Goal: Transaction & Acquisition: Purchase product/service

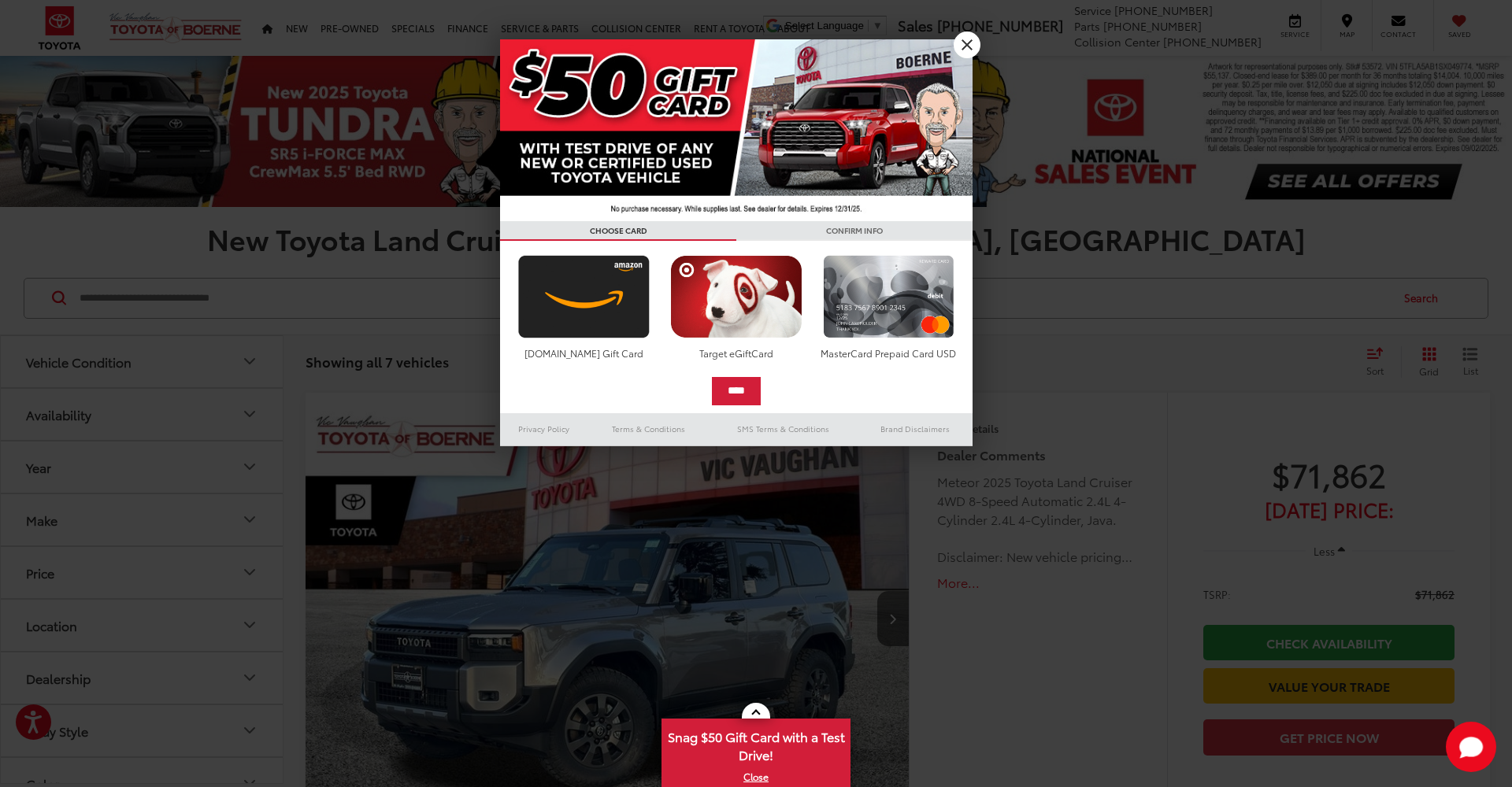
click at [966, 47] on link "X" at bounding box center [966, 45] width 26 height 26
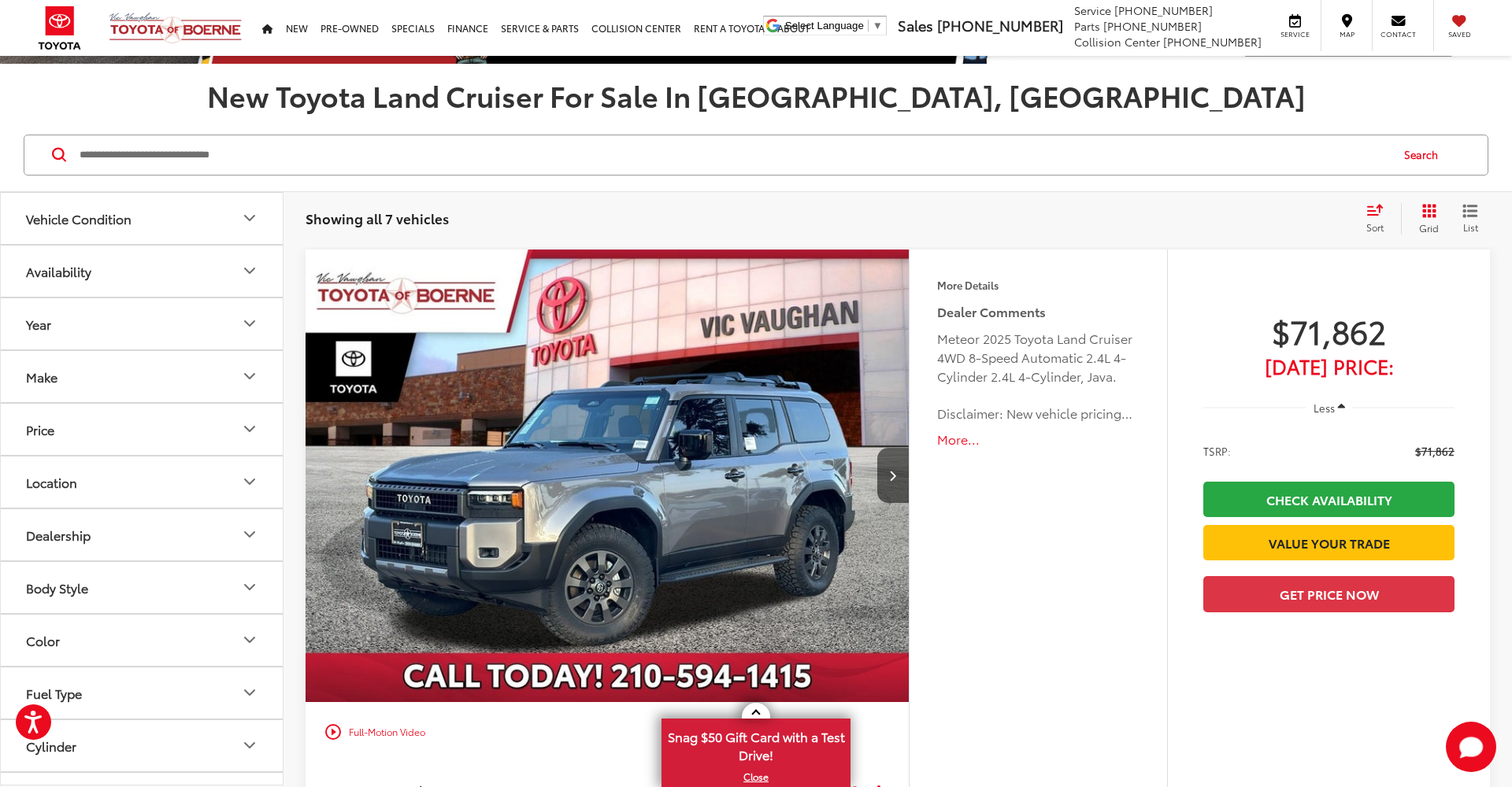
scroll to position [148, 0]
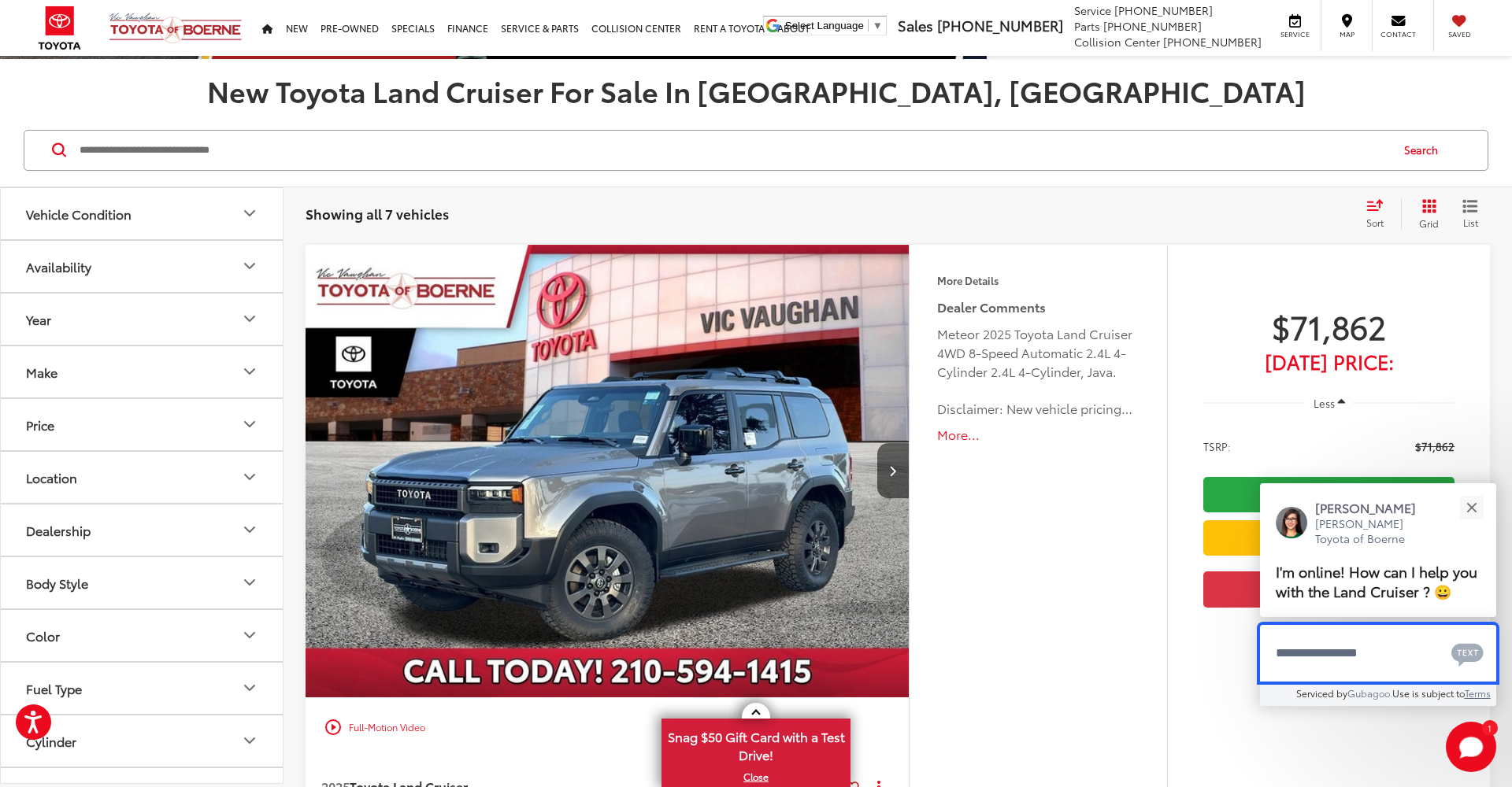
click at [1395, 652] on textarea "Type your message" at bounding box center [1378, 653] width 236 height 57
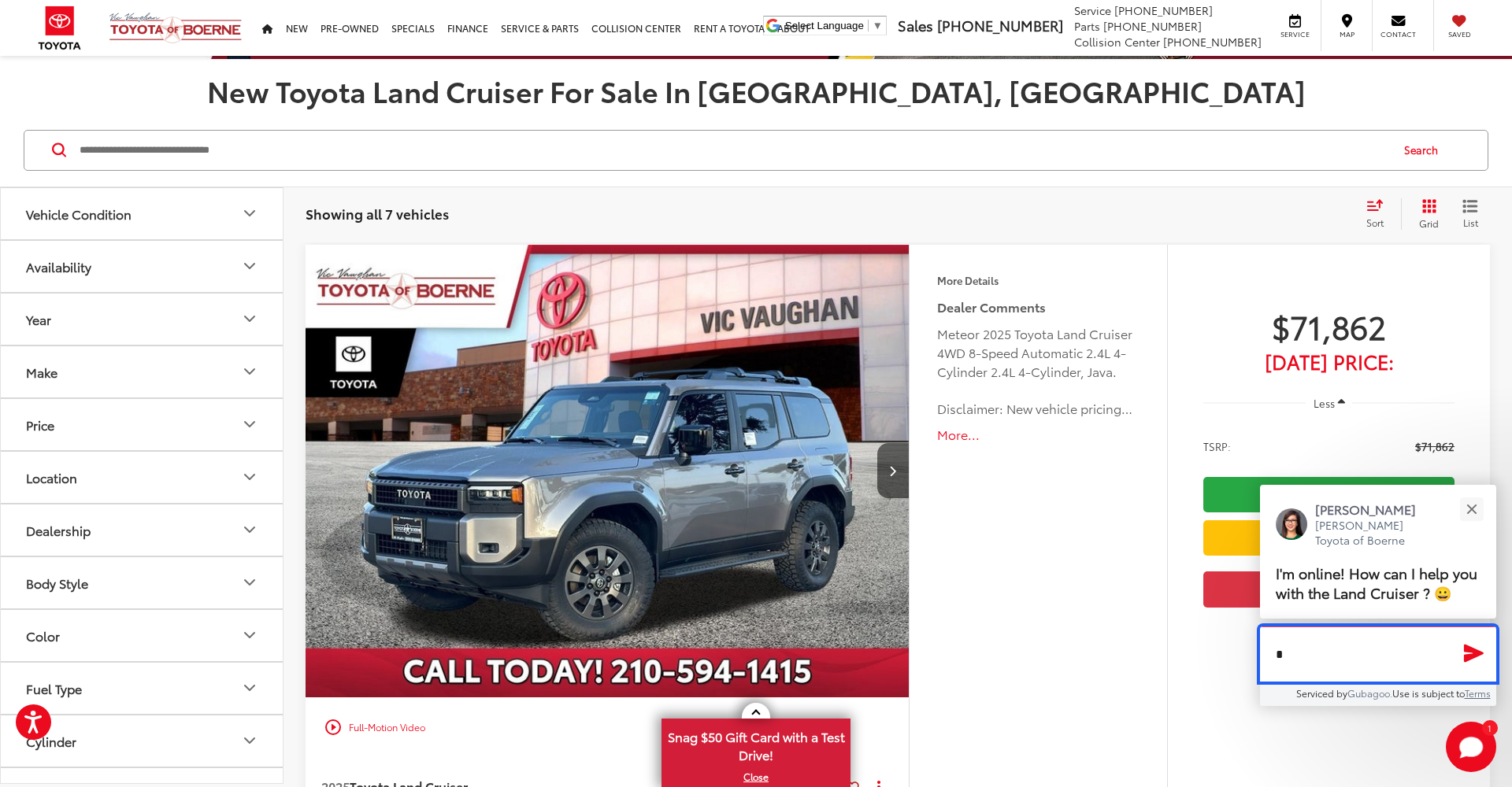
type textarea "**"
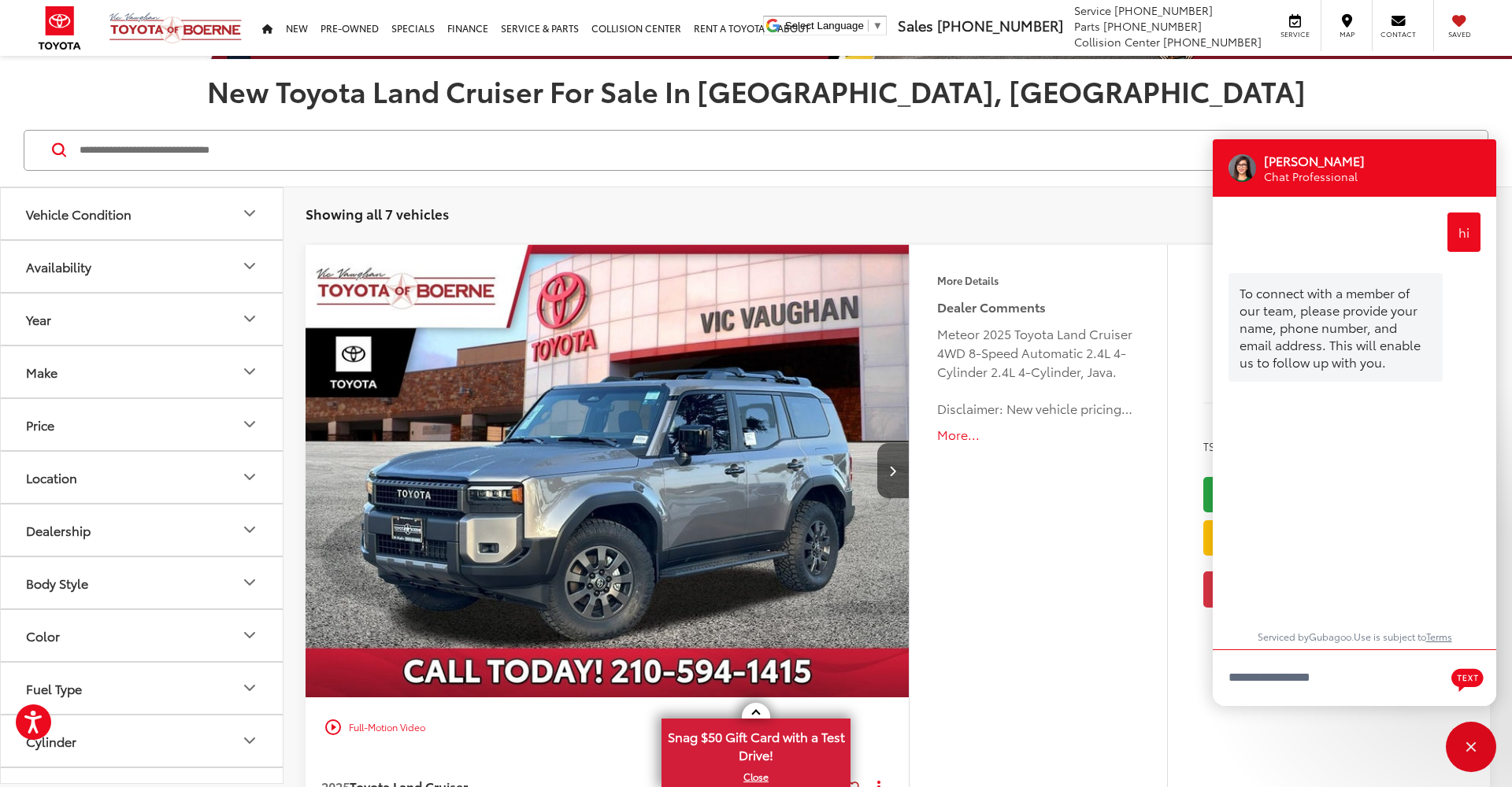
click at [1039, 234] on div "Showing all 7 vehicles Clear All + 0 test Sort Price: High to Low Price: Low to…" at bounding box center [898, 214] width 1228 height 57
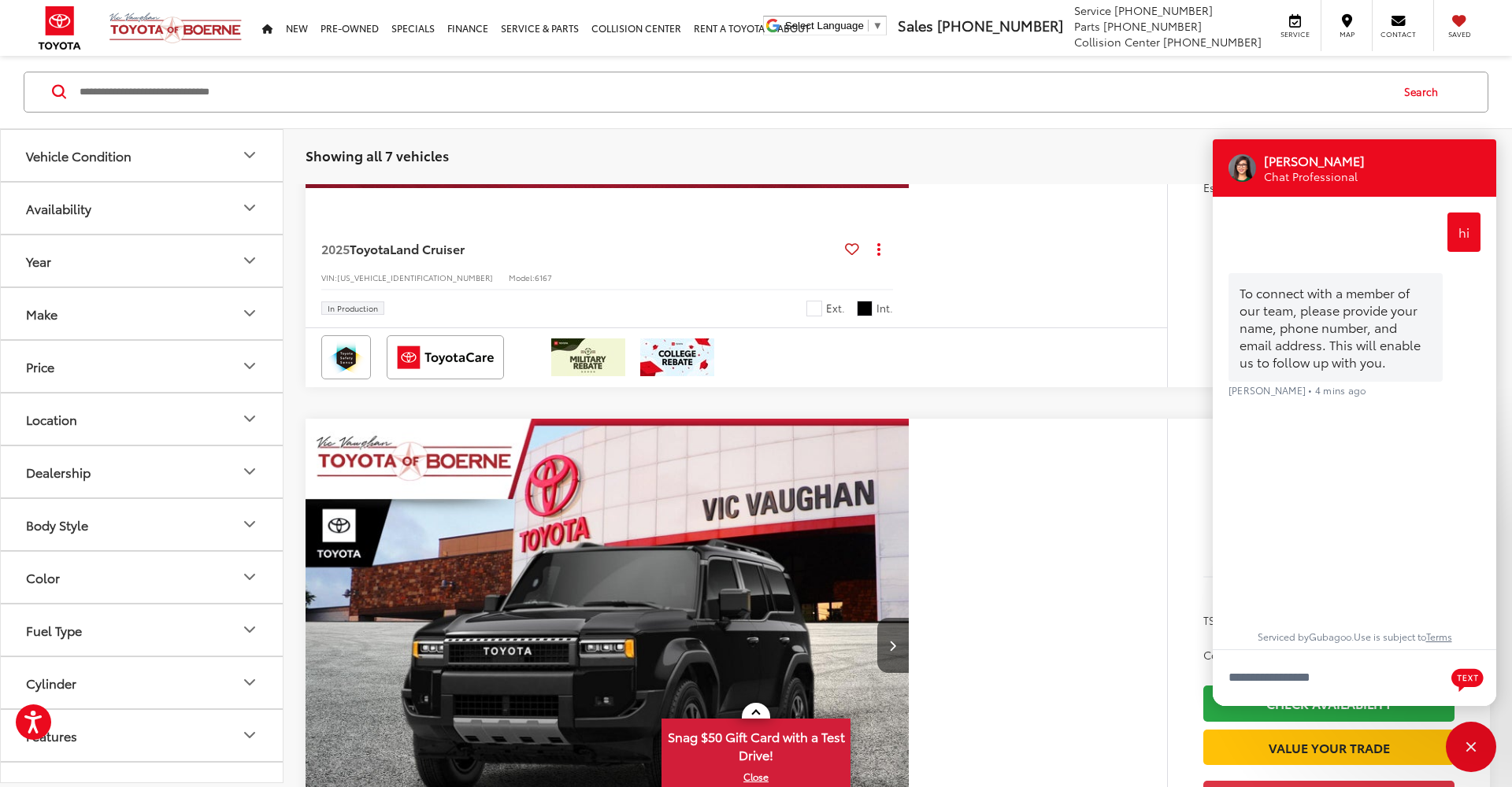
scroll to position [2178, 0]
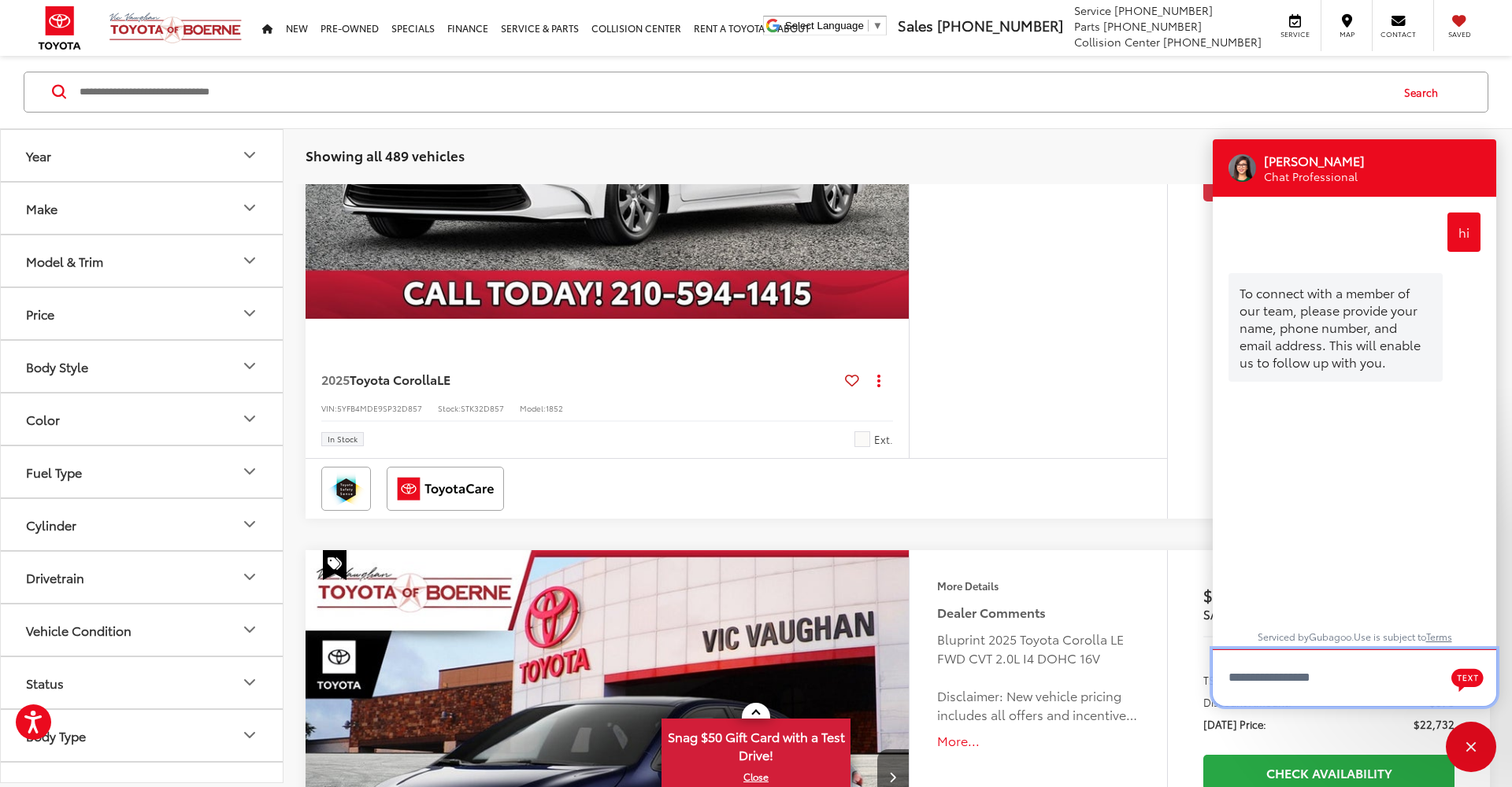
scroll to position [782, 0]
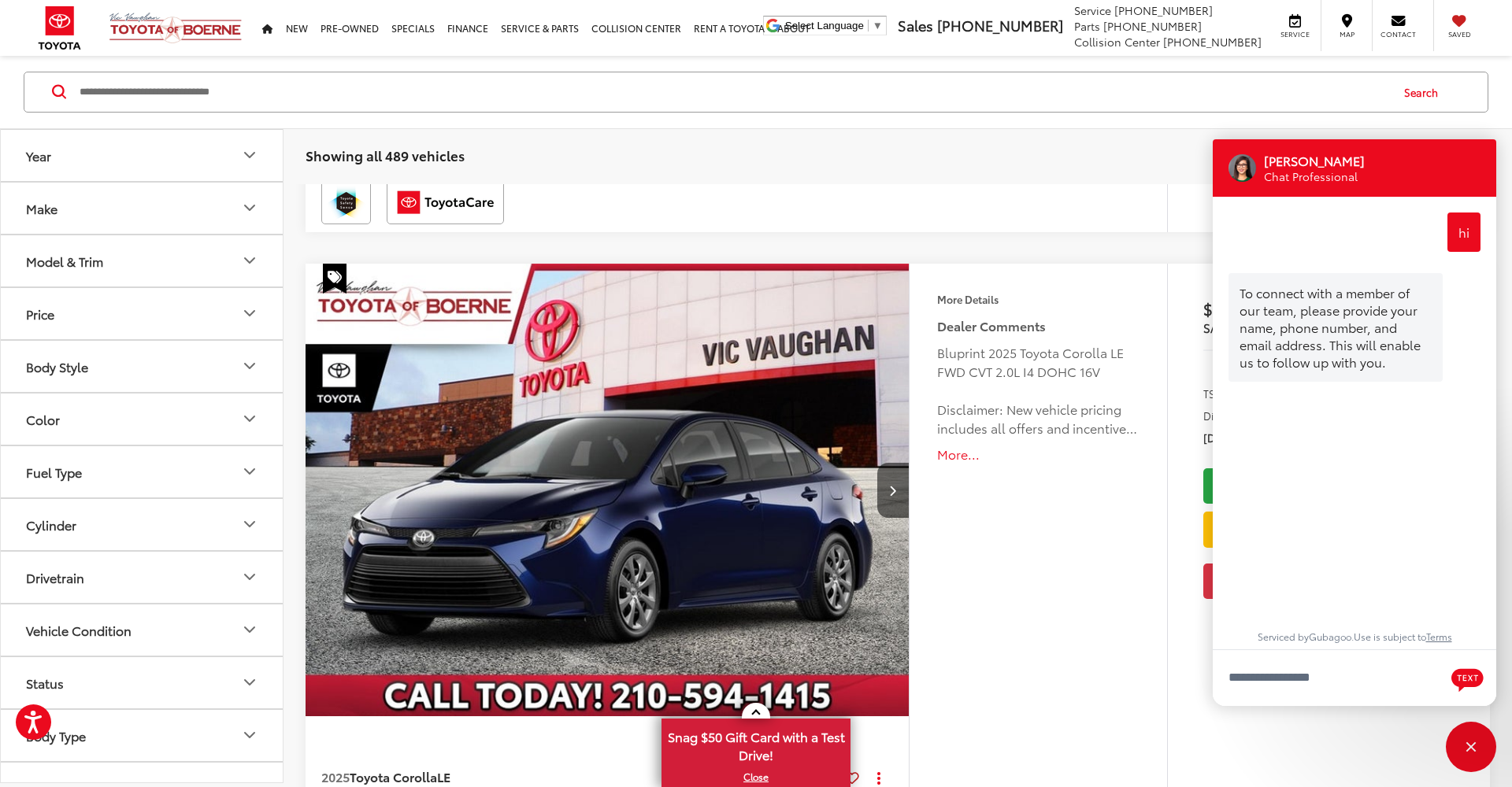
click at [174, 250] on button "Model & Trim" at bounding box center [142, 261] width 284 height 51
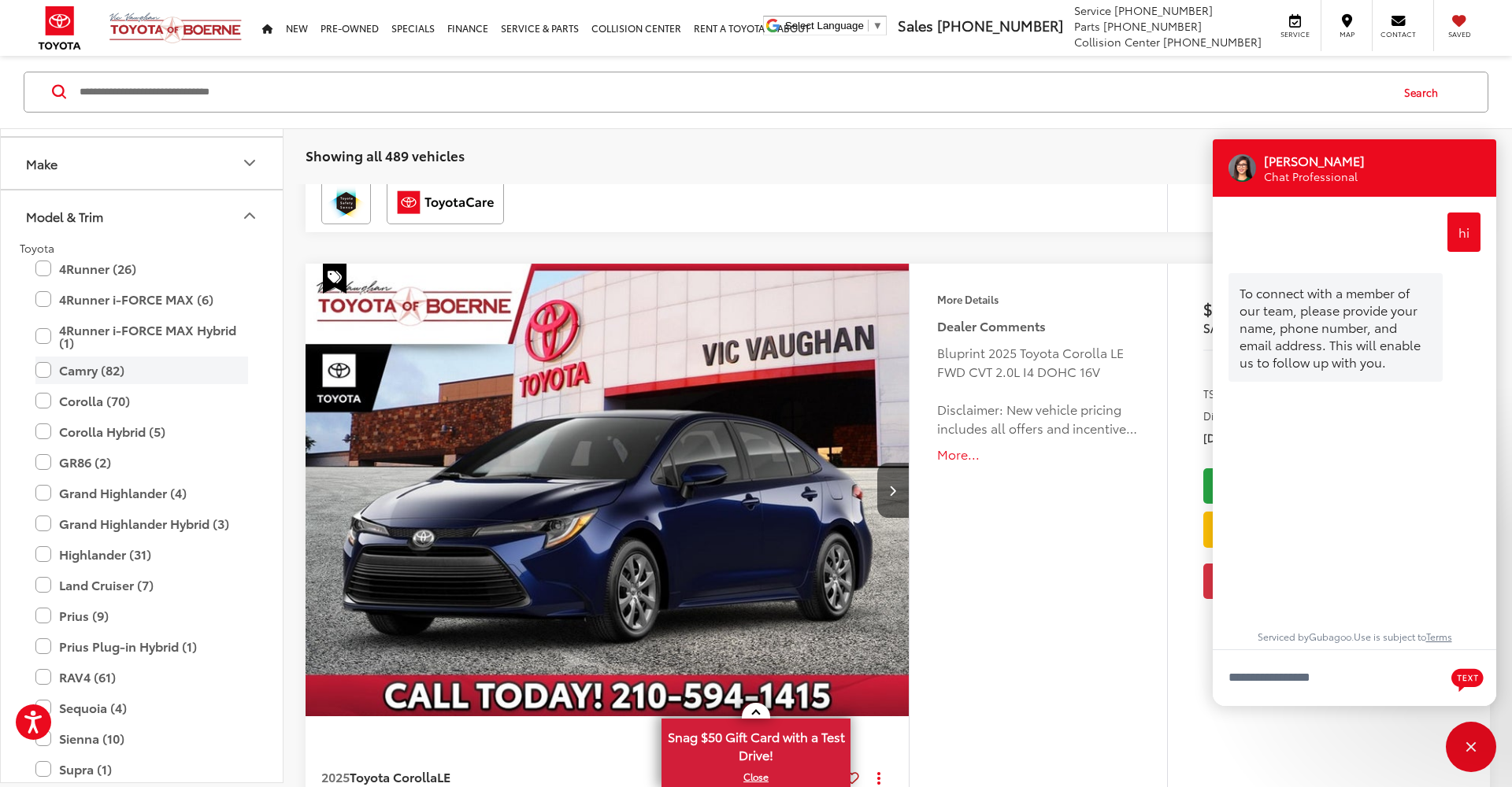
scroll to position [54, 0]
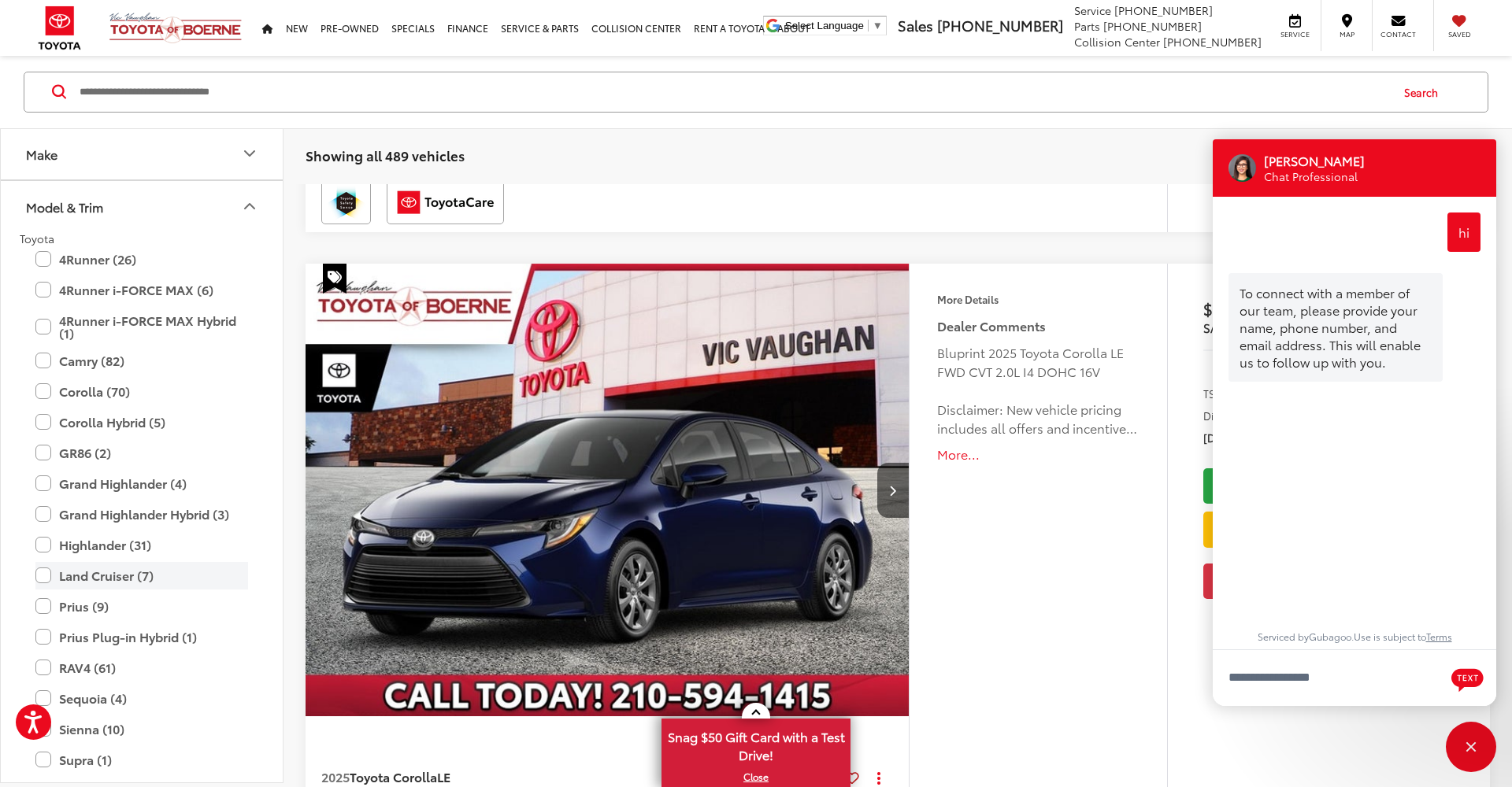
click at [113, 581] on label "Land Cruiser (7)" at bounding box center [141, 575] width 213 height 27
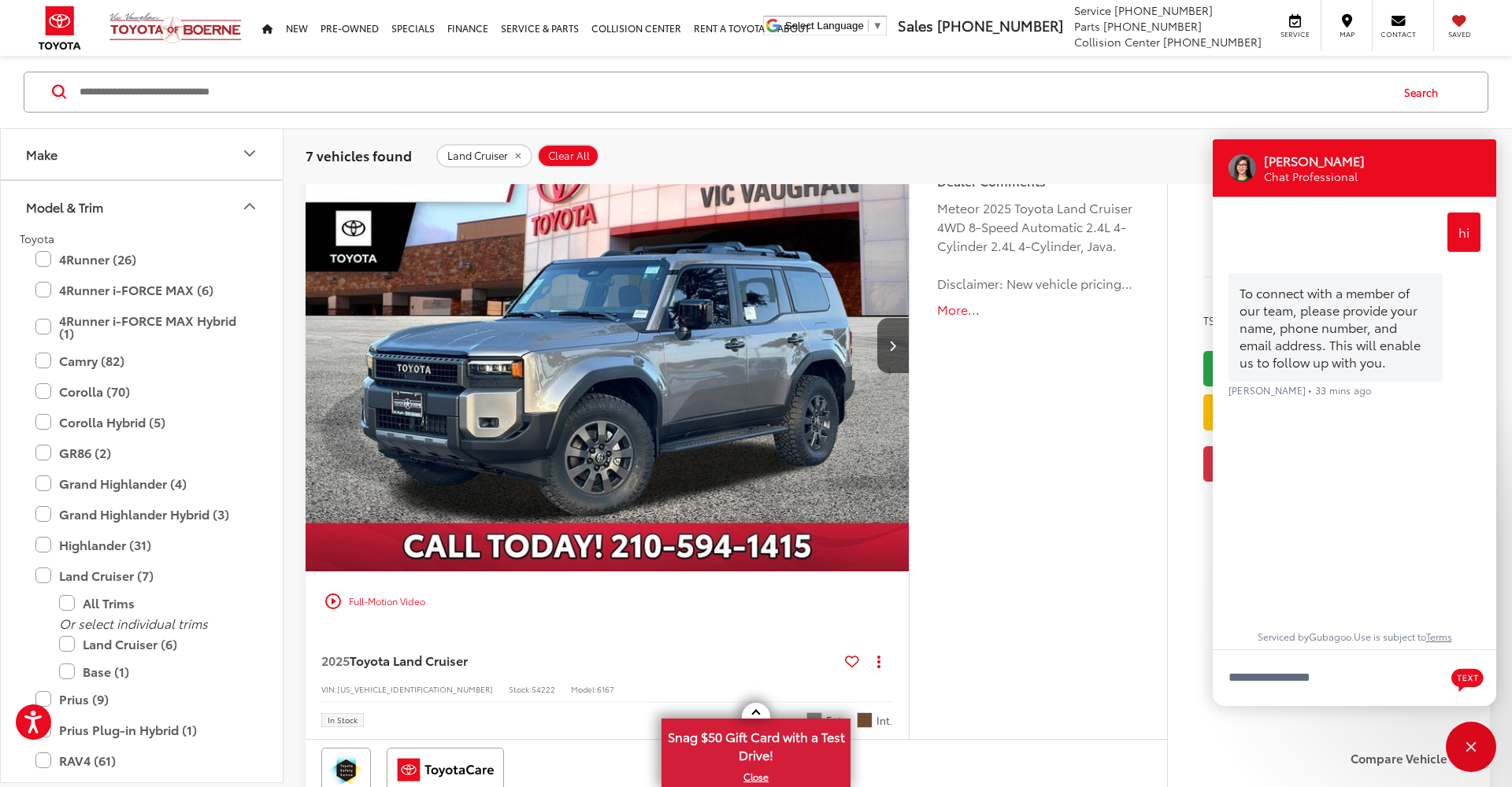
scroll to position [228, 0]
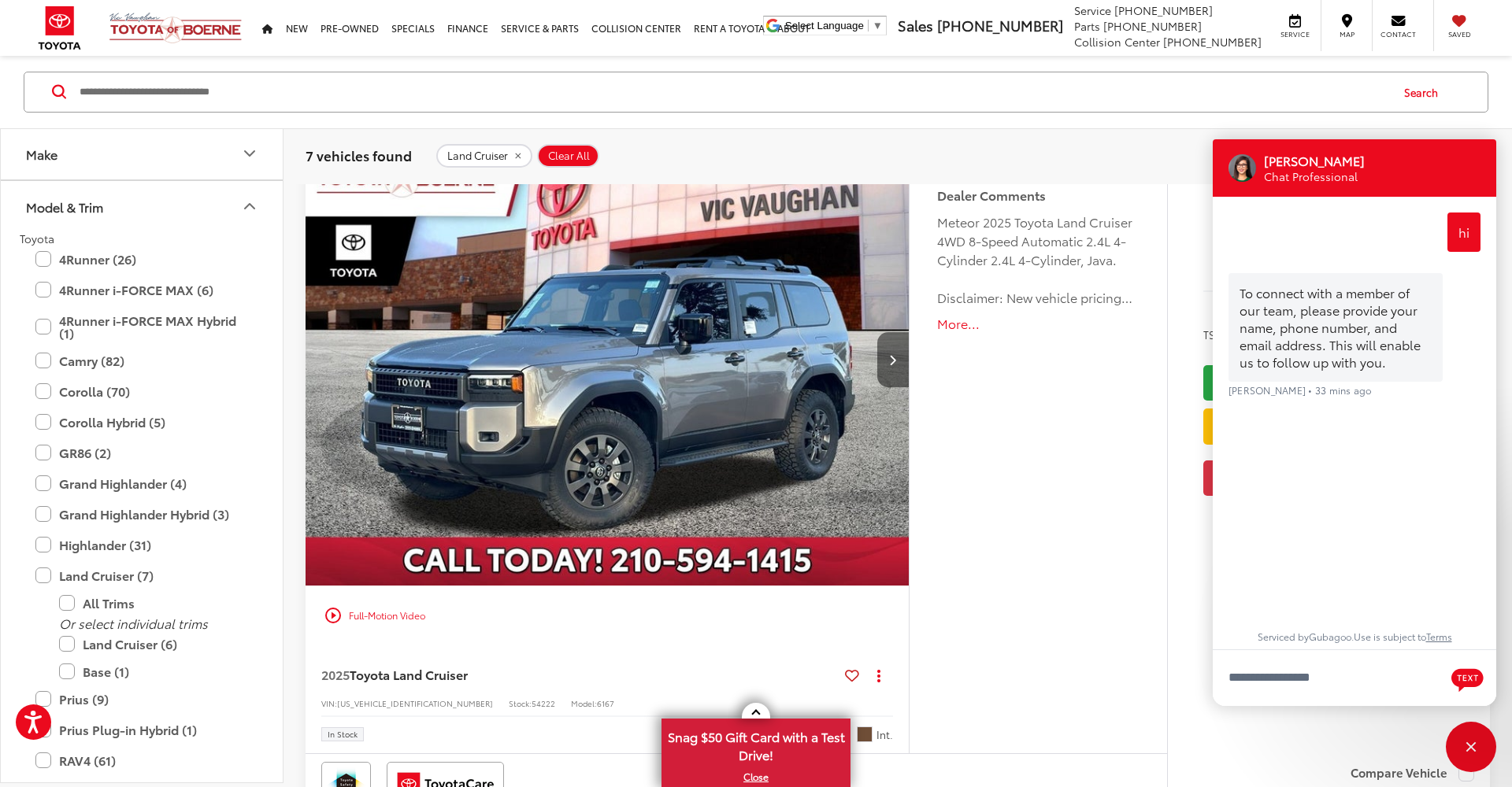
click at [903, 371] on button "Next image" at bounding box center [893, 359] width 32 height 55
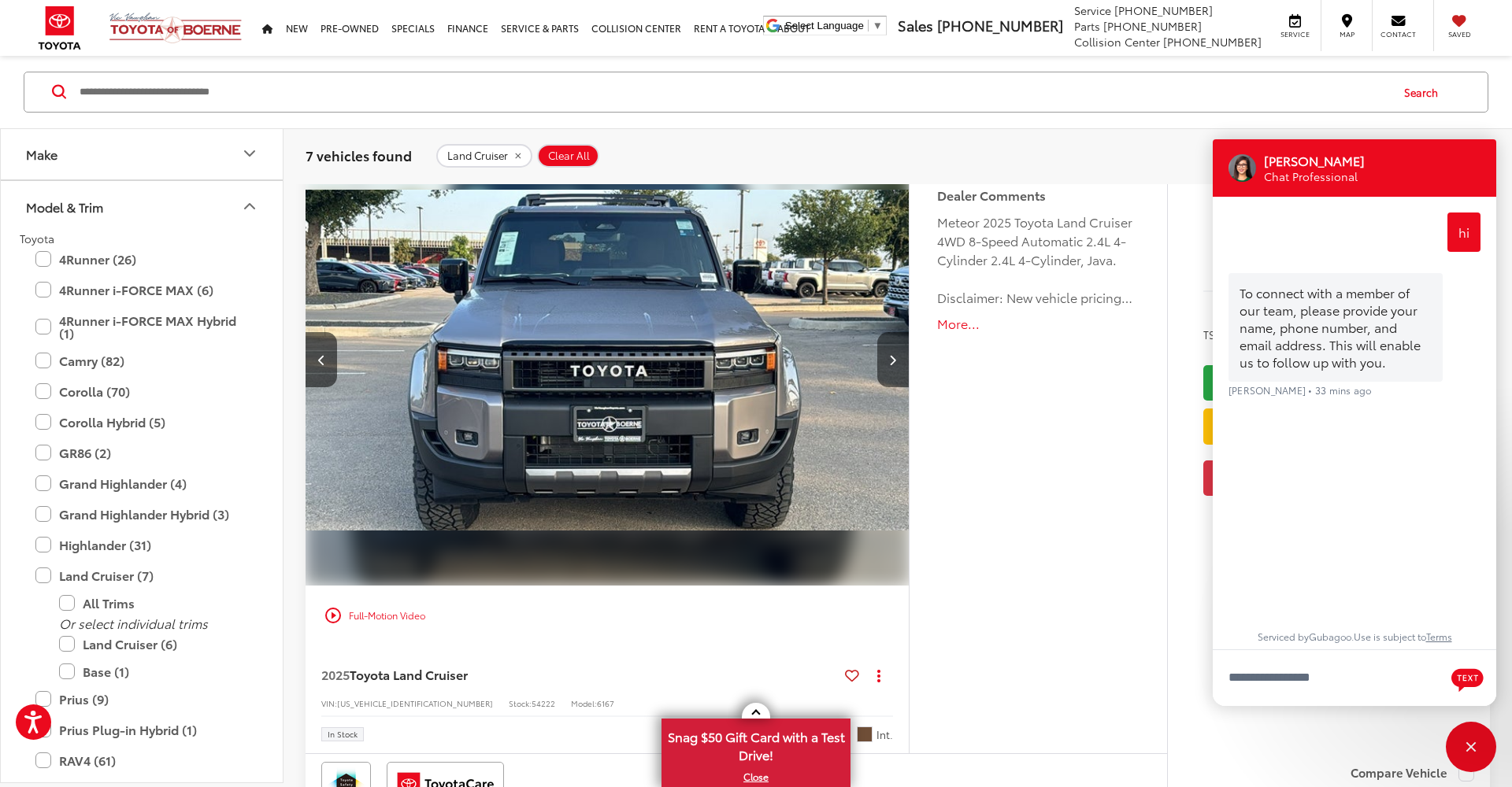
click at [903, 371] on button "Next image" at bounding box center [893, 359] width 32 height 55
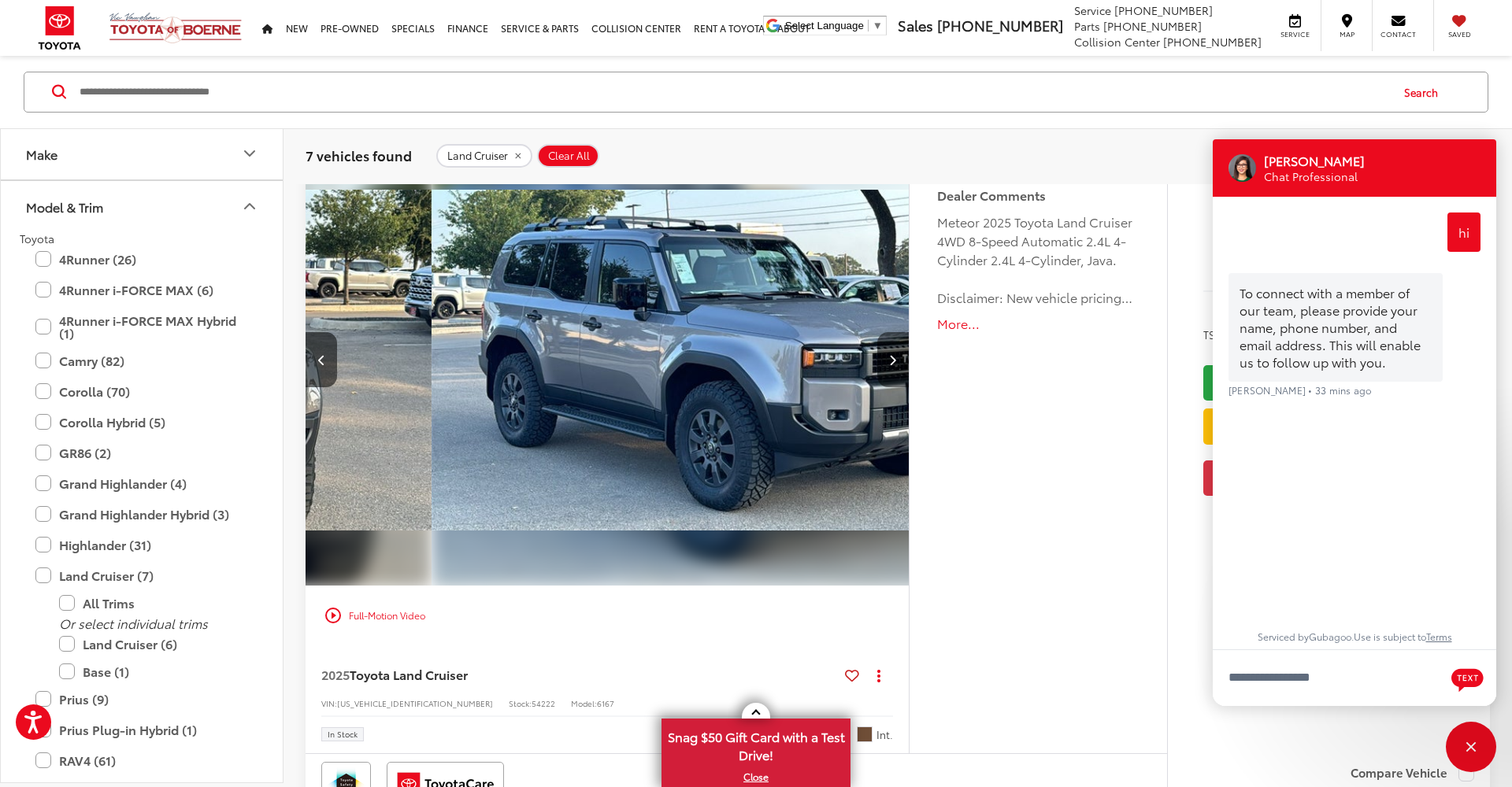
scroll to position [0, 1212]
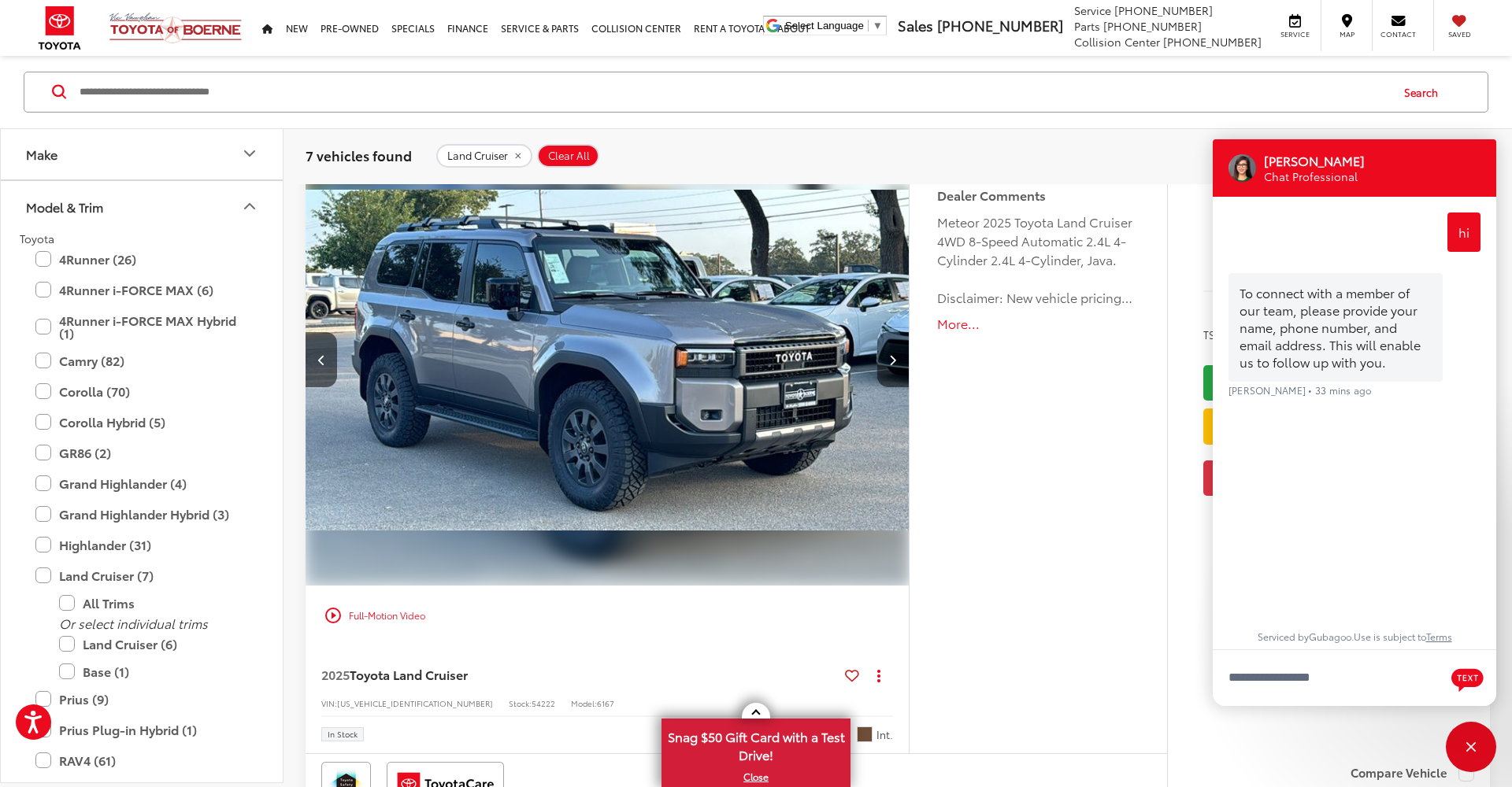
click at [903, 371] on button "Next image" at bounding box center [893, 359] width 32 height 55
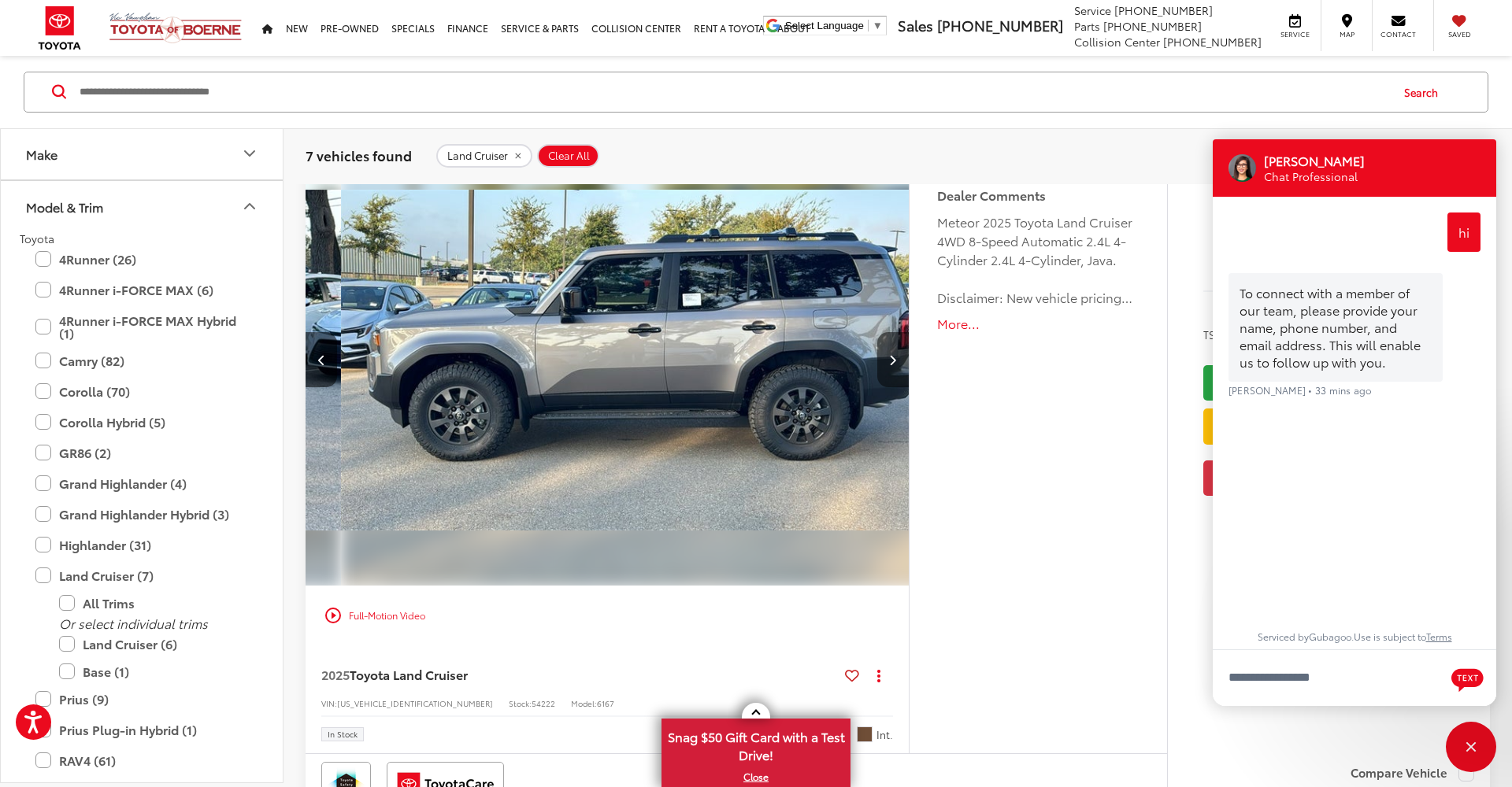
scroll to position [0, 1817]
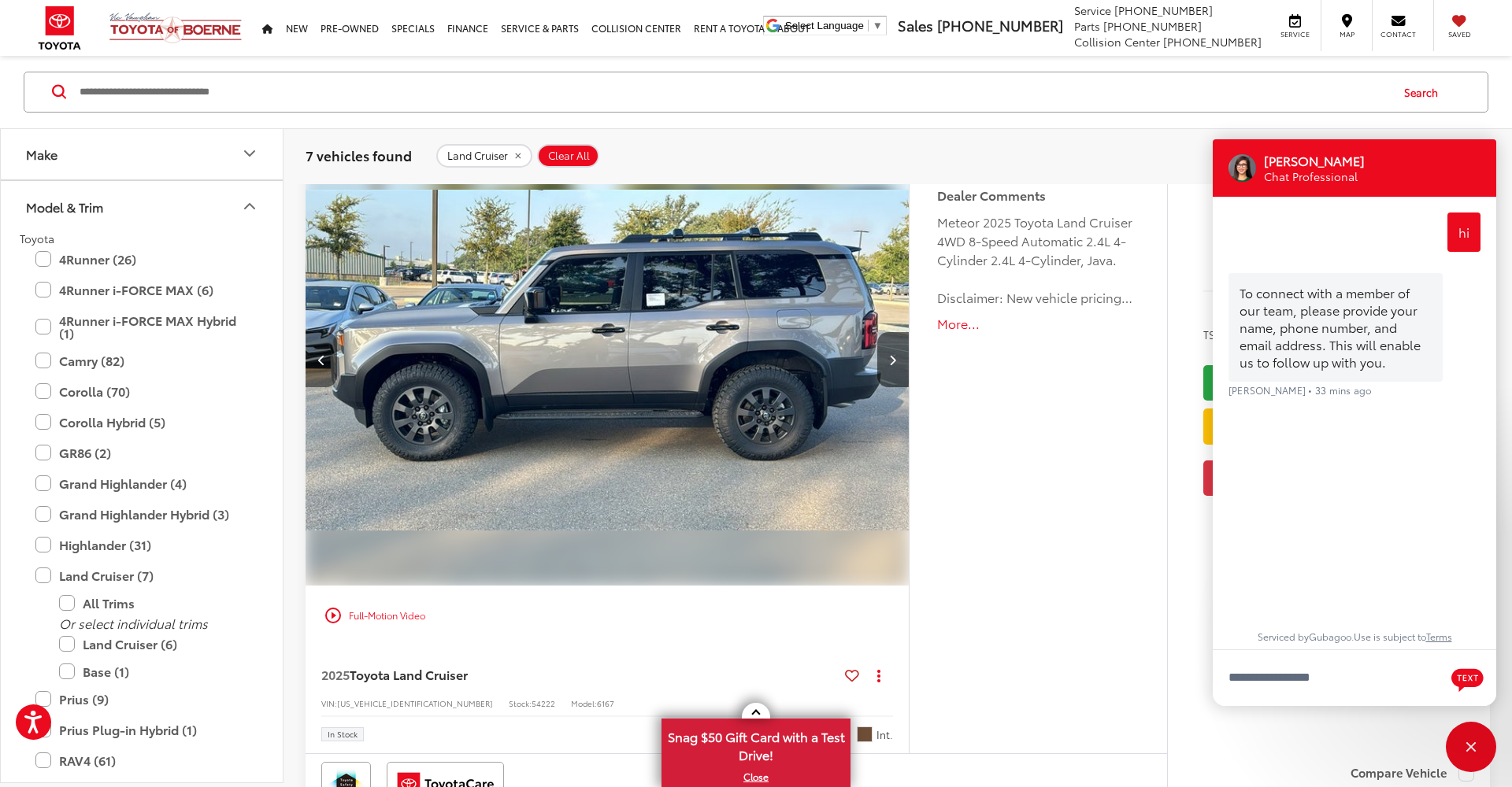
click at [322, 362] on icon "Previous image" at bounding box center [322, 359] width 7 height 11
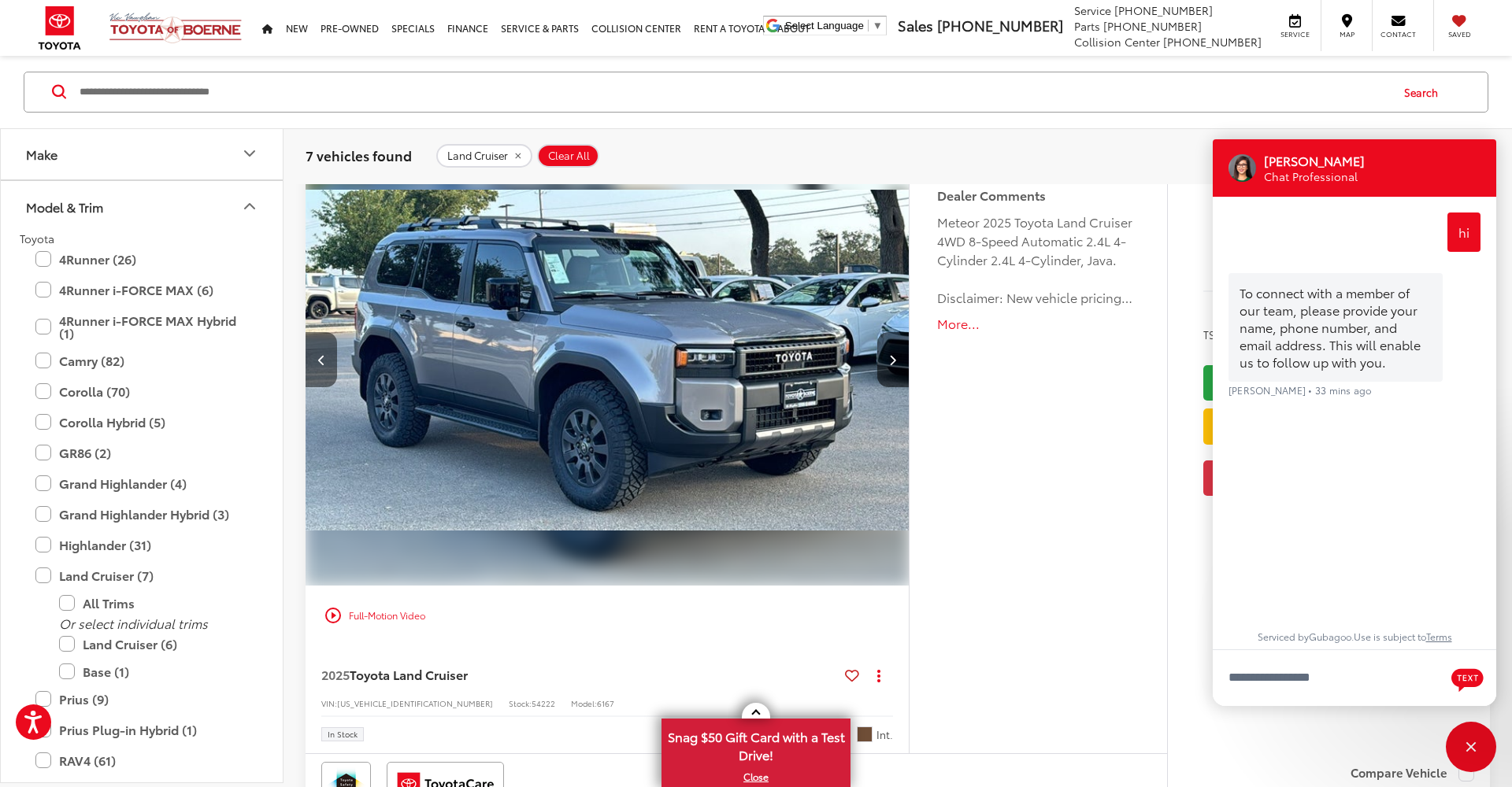
click at [322, 362] on icon "Previous image" at bounding box center [322, 359] width 7 height 11
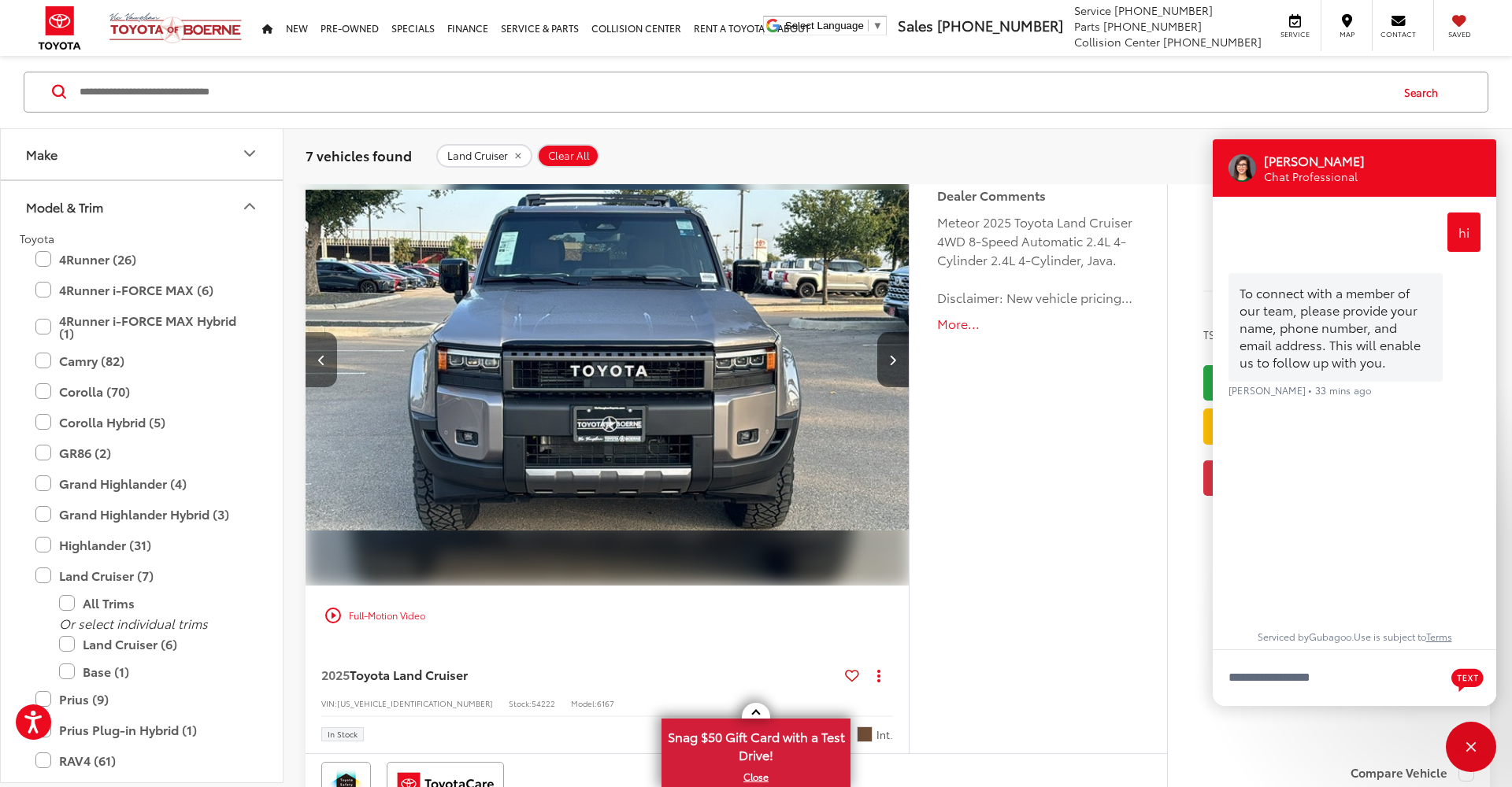
click at [322, 362] on icon "Previous image" at bounding box center [322, 359] width 7 height 11
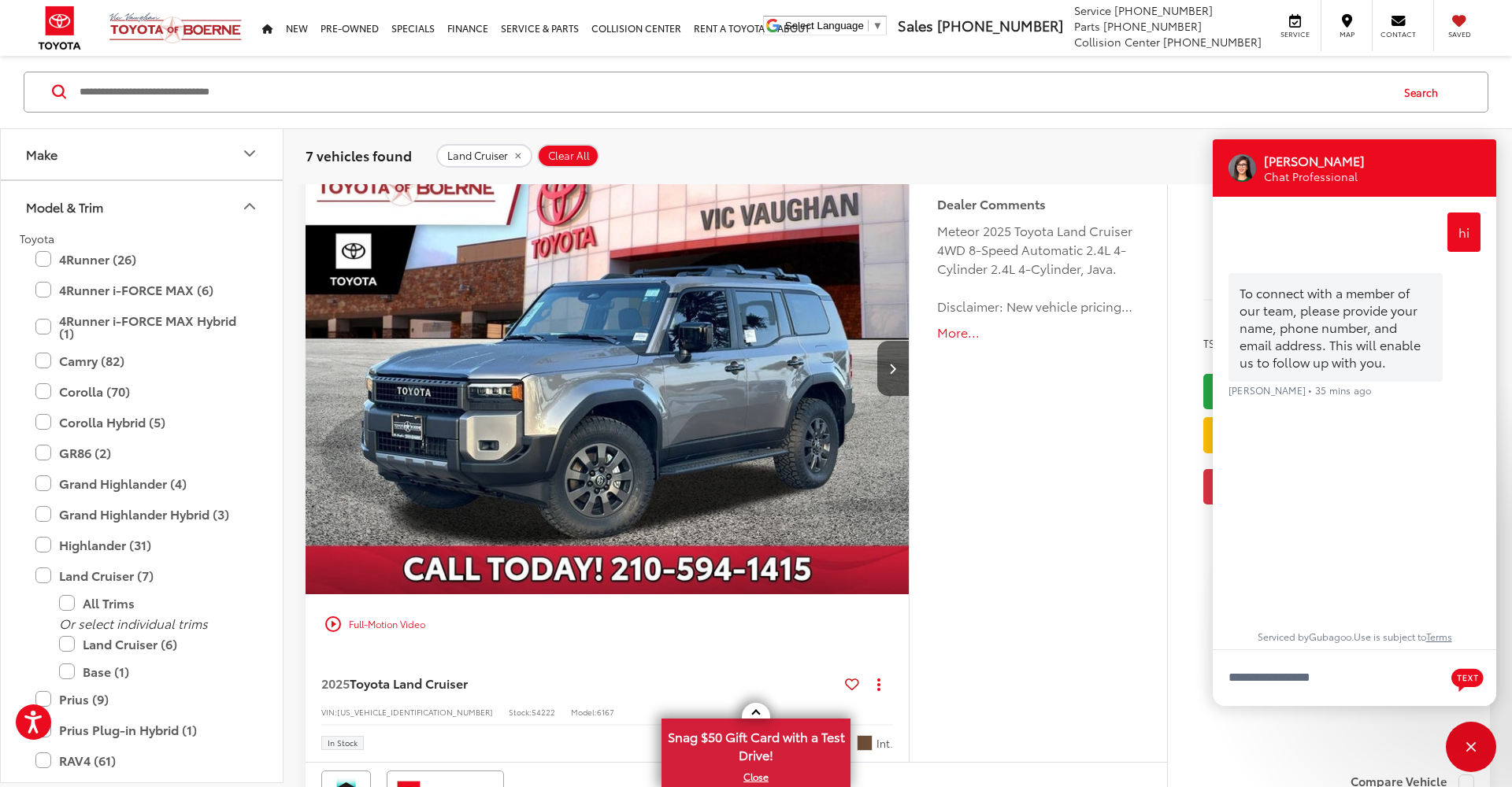
scroll to position [209, 0]
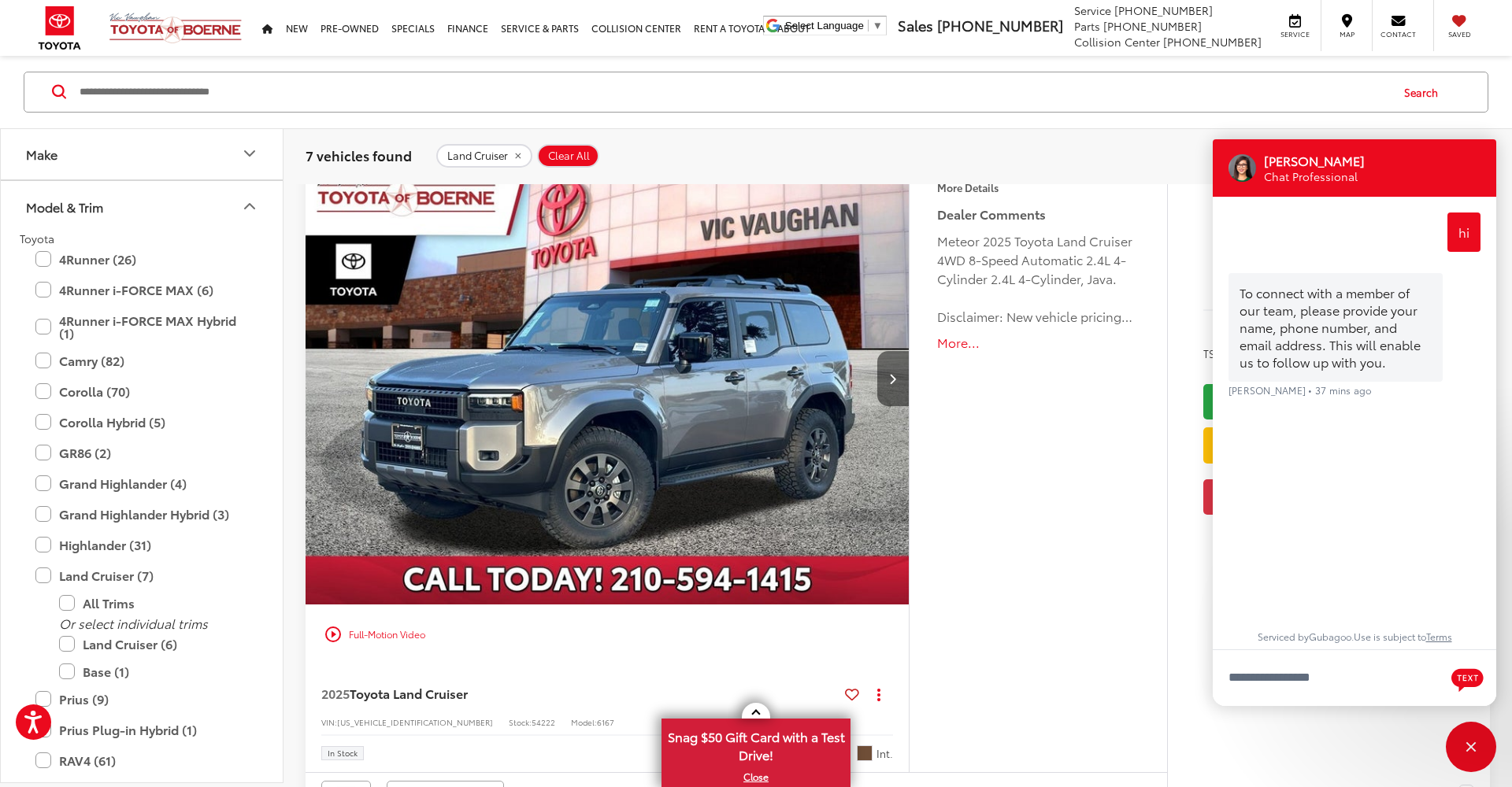
click at [894, 378] on icon "Next image" at bounding box center [893, 379] width 7 height 11
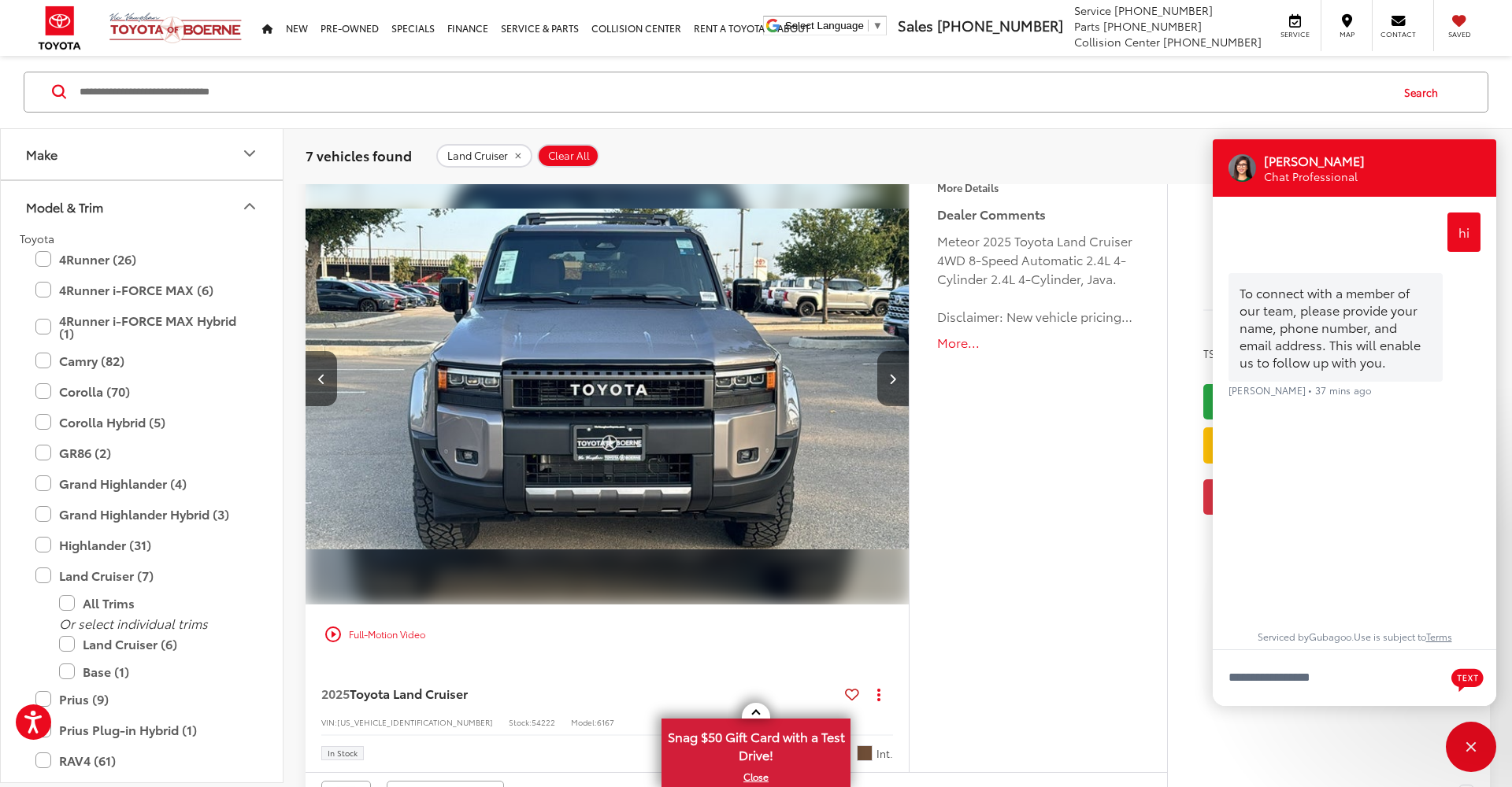
click at [894, 378] on icon "Next image" at bounding box center [893, 379] width 7 height 11
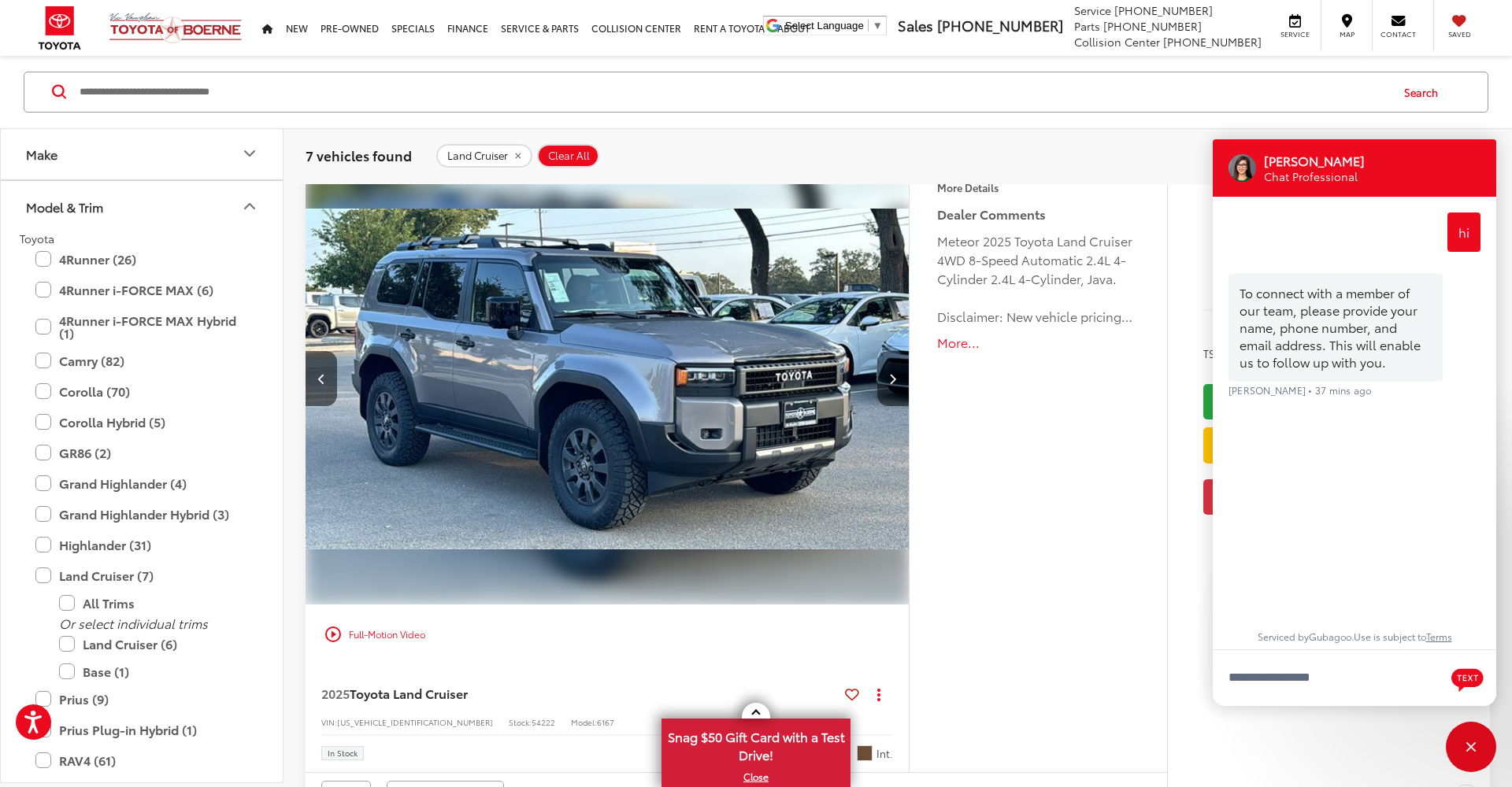
click at [894, 378] on icon "Next image" at bounding box center [893, 379] width 7 height 11
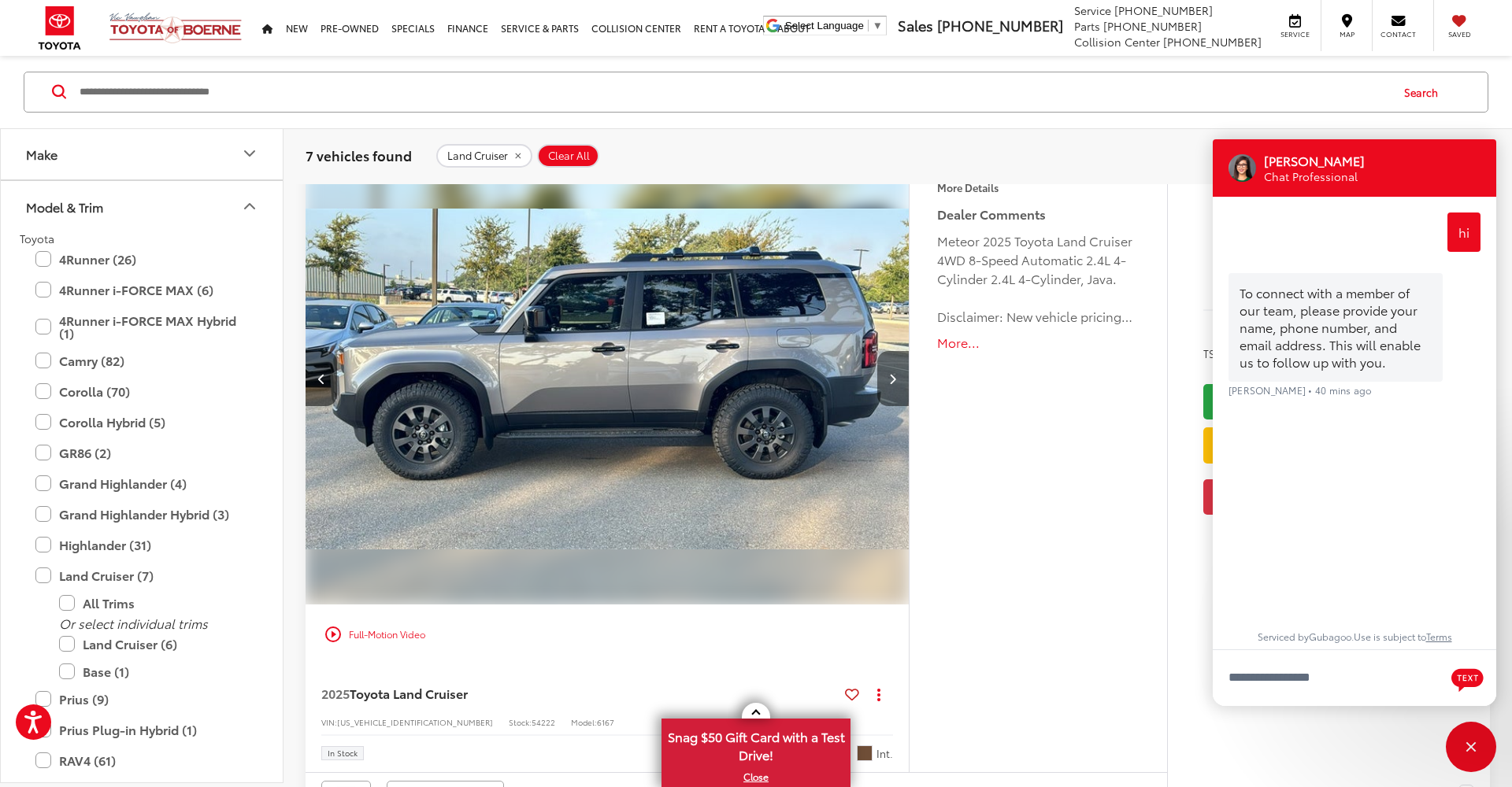
click at [894, 373] on icon "Next image" at bounding box center [893, 379] width 7 height 11
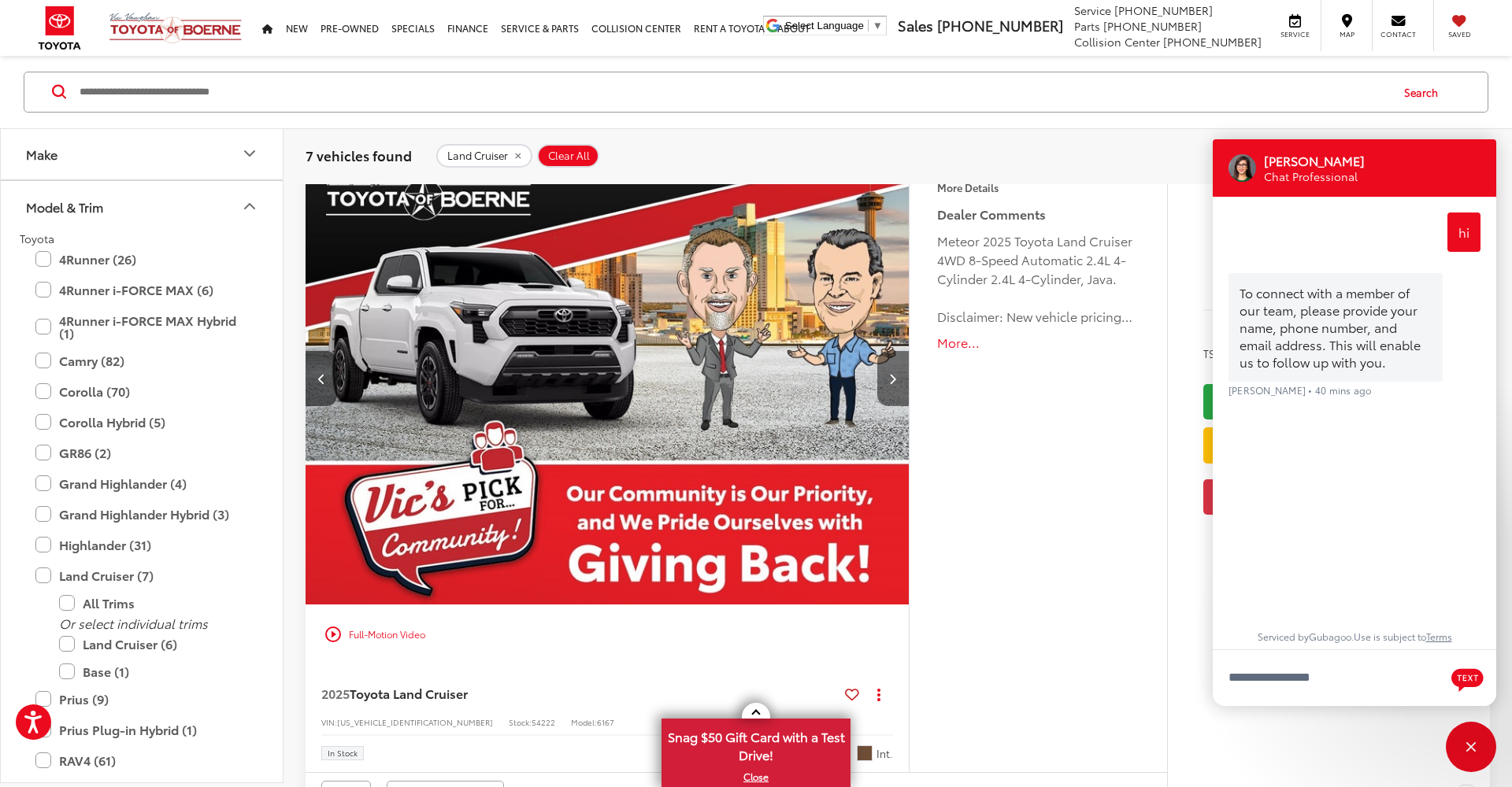
click at [894, 373] on icon "Next image" at bounding box center [893, 379] width 7 height 11
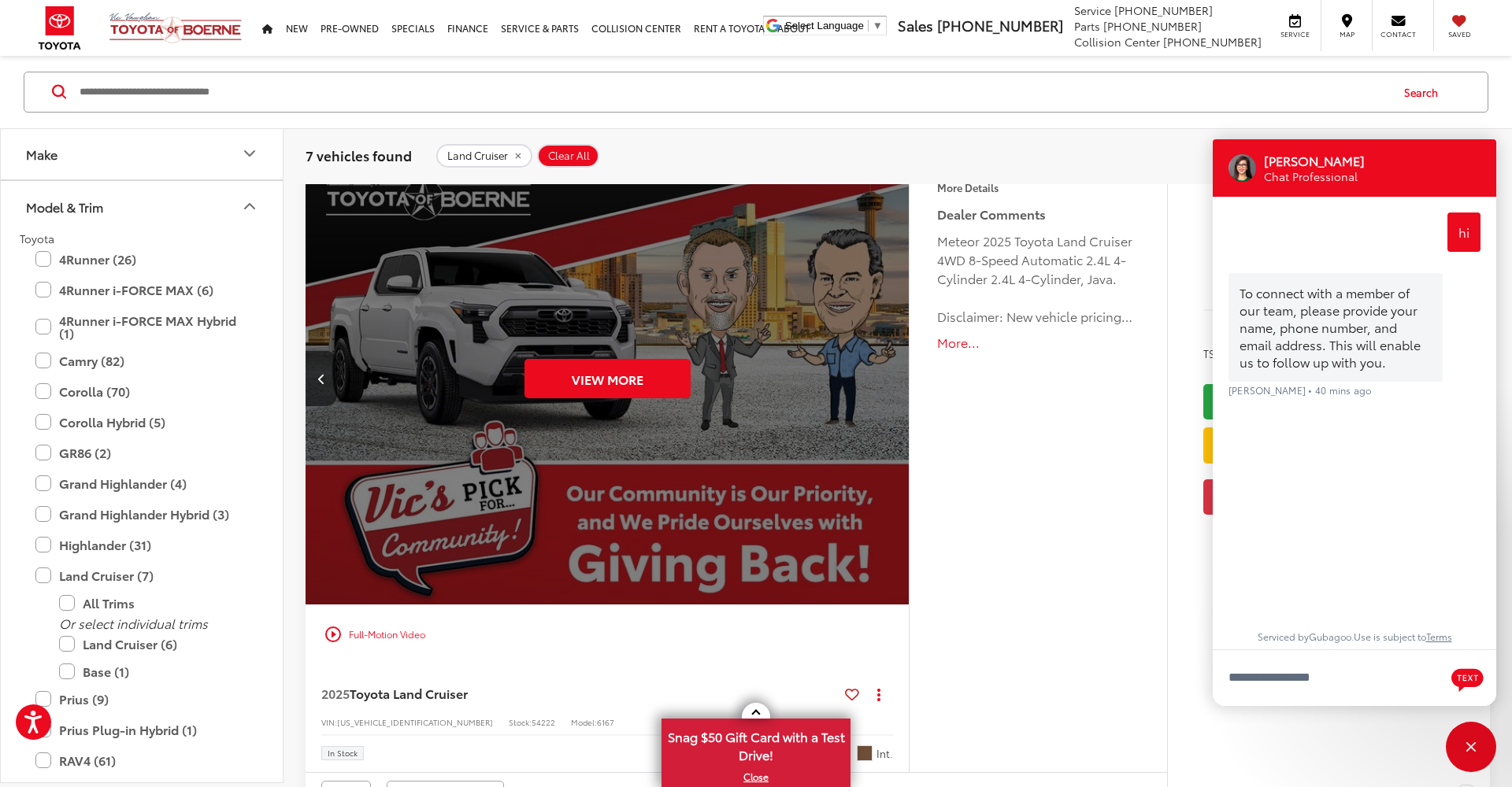
click at [894, 372] on div "View More" at bounding box center [607, 379] width 605 height 454
